Goal: Information Seeking & Learning: Learn about a topic

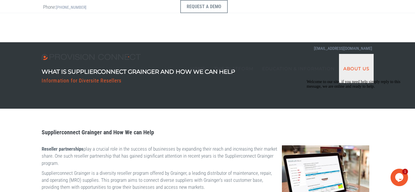
click at [364, 54] on link "About Us" at bounding box center [356, 68] width 35 height 29
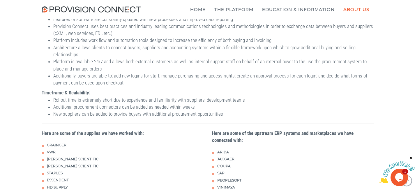
scroll to position [534, 0]
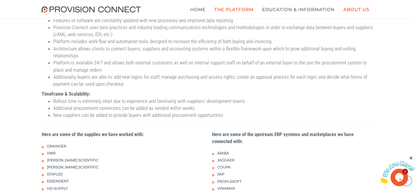
click at [0, 0] on b "Blanket PO Module" at bounding box center [0, 0] width 0 height 0
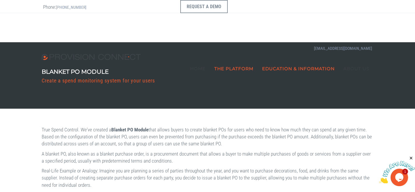
click at [0, 0] on b "What is a double punchout?" at bounding box center [0, 0] width 0 height 0
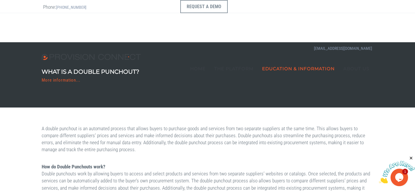
click at [100, 54] on img at bounding box center [93, 57] width 102 height 6
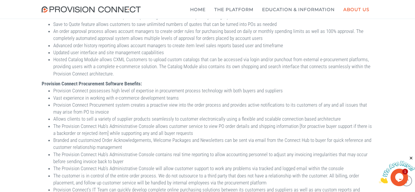
scroll to position [308, 0]
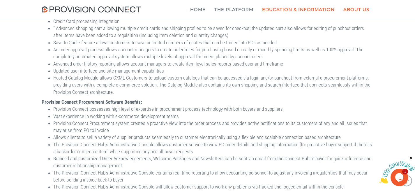
click at [0, 0] on b "What is a punchout?" at bounding box center [0, 0] width 0 height 0
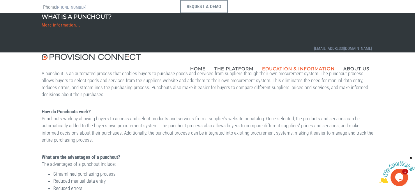
scroll to position [4, 0]
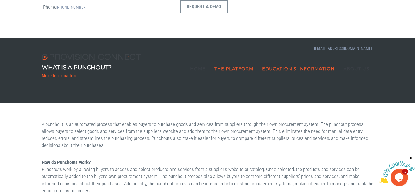
click at [0, 0] on b "Custom Quoting Module" at bounding box center [0, 0] width 0 height 0
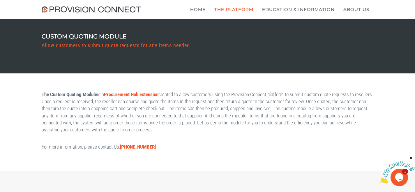
scroll to position [36, 0]
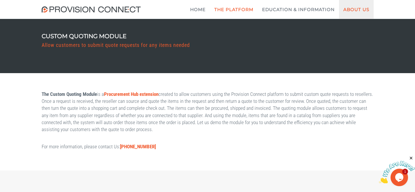
click at [353, 10] on link "About Us" at bounding box center [356, 9] width 35 height 19
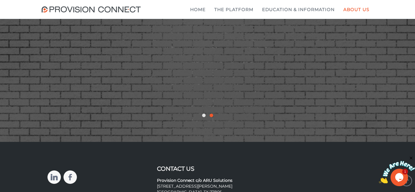
scroll to position [1118, 0]
click at [203, 117] on div at bounding box center [203, 114] width 3 height 3
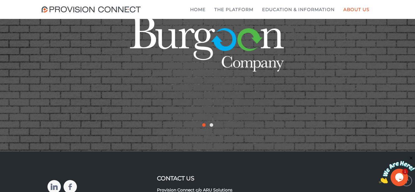
scroll to position [1136, 0]
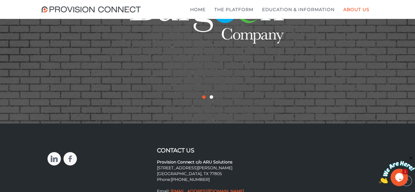
click at [212, 99] on div at bounding box center [211, 96] width 3 height 3
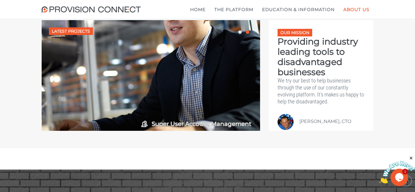
scroll to position [832, 0]
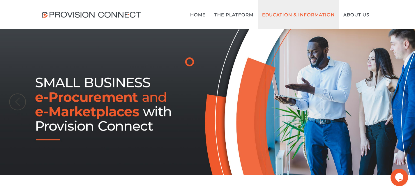
click at [336, 16] on link "Education & Information" at bounding box center [298, 14] width 81 height 29
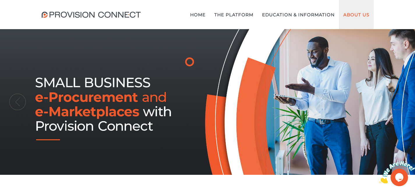
click at [353, 14] on link "About Us" at bounding box center [356, 14] width 35 height 29
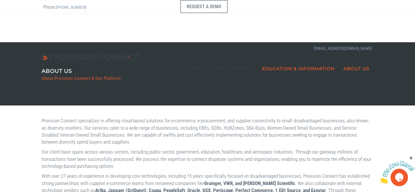
click at [0, 0] on b "What is a punchout?" at bounding box center [0, 0] width 0 height 0
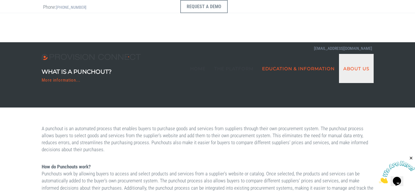
click at [357, 54] on link "About Us" at bounding box center [356, 68] width 35 height 29
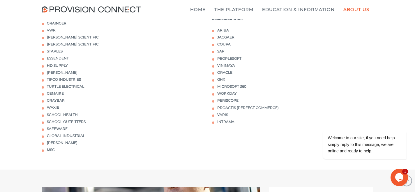
scroll to position [667, 0]
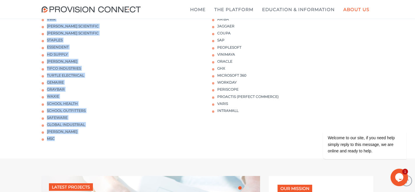
drag, startPoint x: 67, startPoint y: 173, endPoint x: 43, endPoint y: 48, distance: 126.6
click at [43, 48] on ul "Grainger VWR [PERSON_NAME] Scientific [PERSON_NAME] Scientific Staples Essenden…" at bounding box center [123, 76] width 162 height 132
copy ul "Grainger VWR [PERSON_NAME] Scientific [PERSON_NAME] Scientific Staples Essenden…"
